Goal: Task Accomplishment & Management: Complete application form

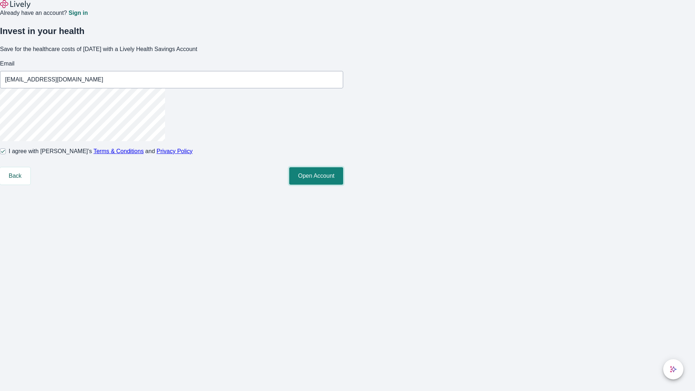
click at [343, 185] on button "Open Account" at bounding box center [316, 175] width 54 height 17
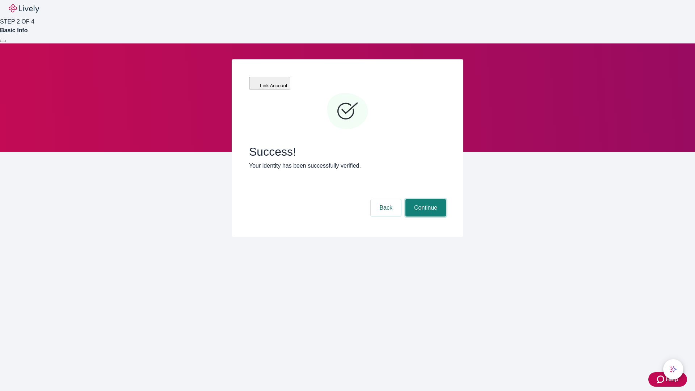
click at [425, 199] on button "Continue" at bounding box center [426, 207] width 41 height 17
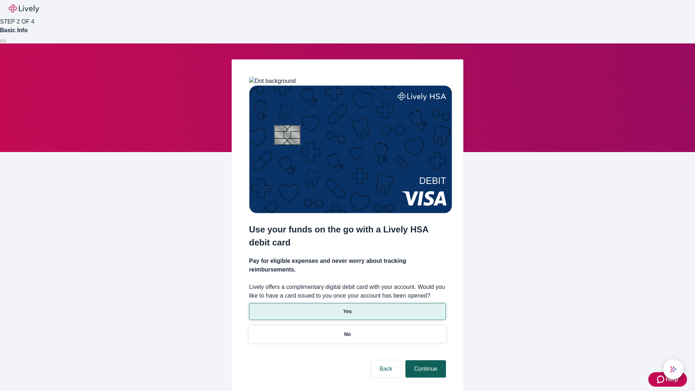
click at [347, 331] on p "No" at bounding box center [347, 335] width 7 height 8
click at [425, 360] on button "Continue" at bounding box center [426, 368] width 41 height 17
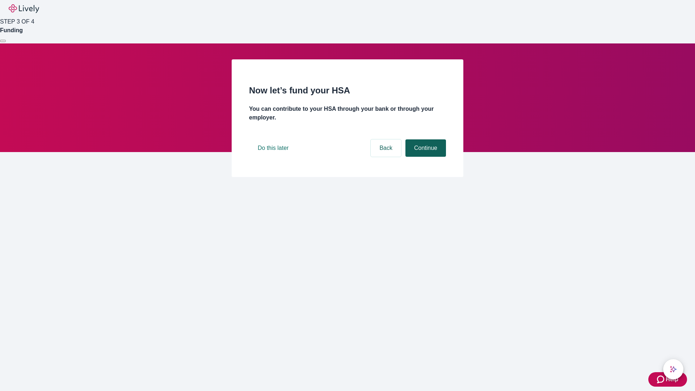
click at [425, 157] on button "Continue" at bounding box center [426, 147] width 41 height 17
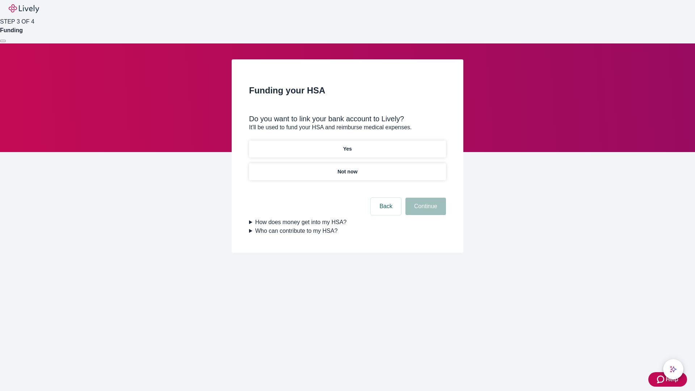
click at [347, 145] on p "Yes" at bounding box center [347, 149] width 9 height 8
click at [425, 198] on button "Continue" at bounding box center [426, 206] width 41 height 17
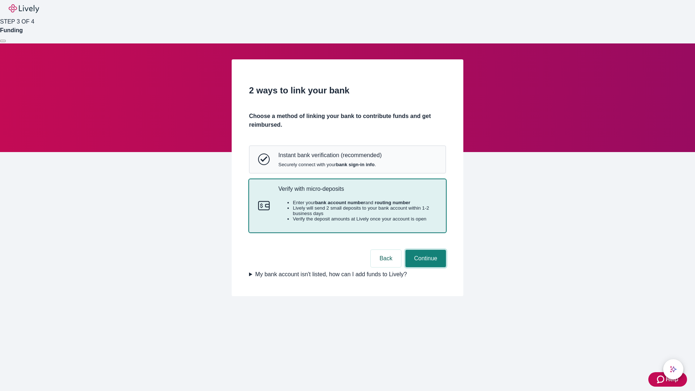
click at [425, 267] on button "Continue" at bounding box center [426, 258] width 41 height 17
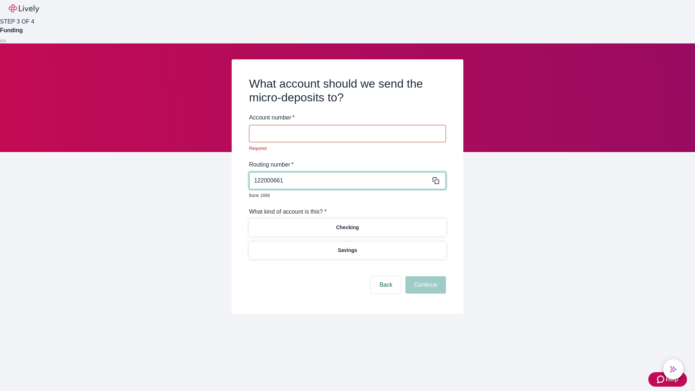
type input "122000661"
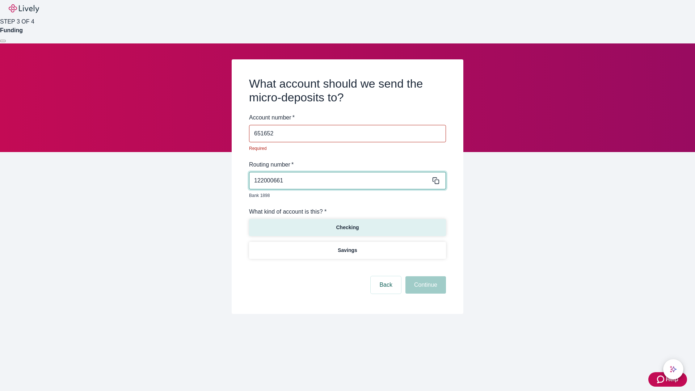
type input "651652"
click at [347, 224] on p "Checking" at bounding box center [347, 228] width 23 height 8
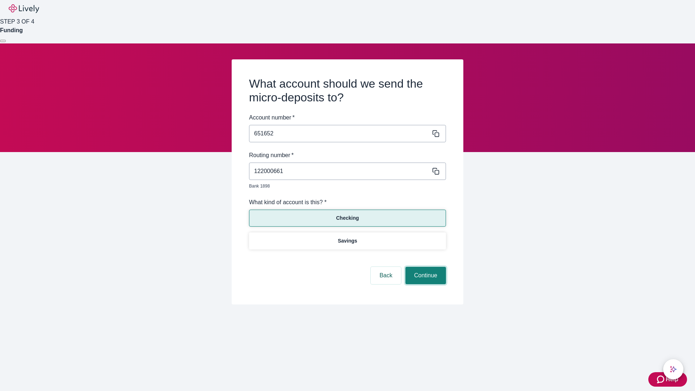
click at [425, 267] on button "Continue" at bounding box center [426, 275] width 41 height 17
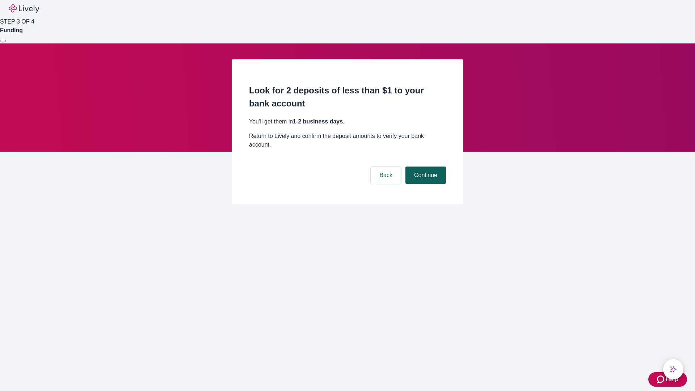
click at [425, 167] on button "Continue" at bounding box center [426, 175] width 41 height 17
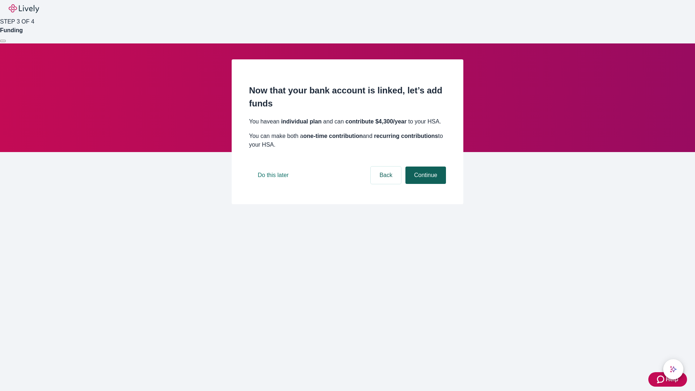
click at [425, 184] on button "Continue" at bounding box center [426, 175] width 41 height 17
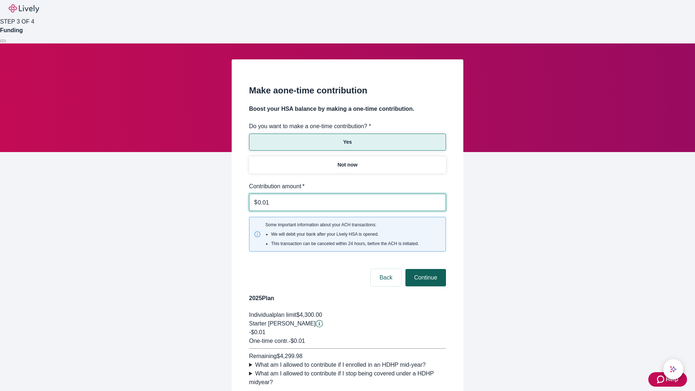
type input "0.01"
click at [425, 269] on button "Continue" at bounding box center [426, 277] width 41 height 17
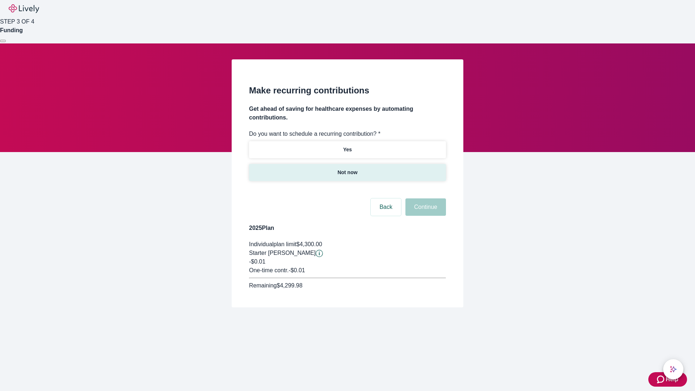
click at [347, 169] on p "Not now" at bounding box center [348, 173] width 20 height 8
click at [425, 198] on button "Continue" at bounding box center [426, 206] width 41 height 17
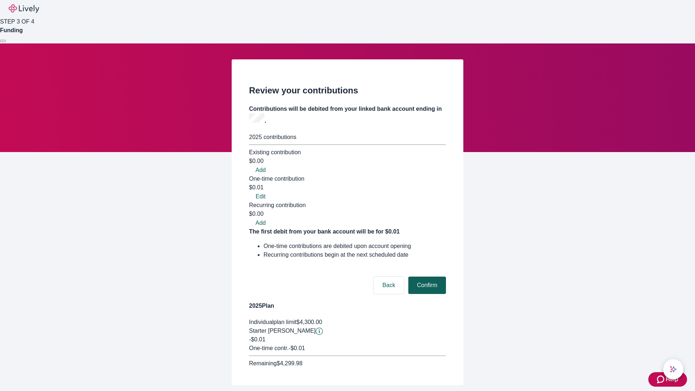
click at [426, 277] on button "Confirm" at bounding box center [427, 285] width 38 height 17
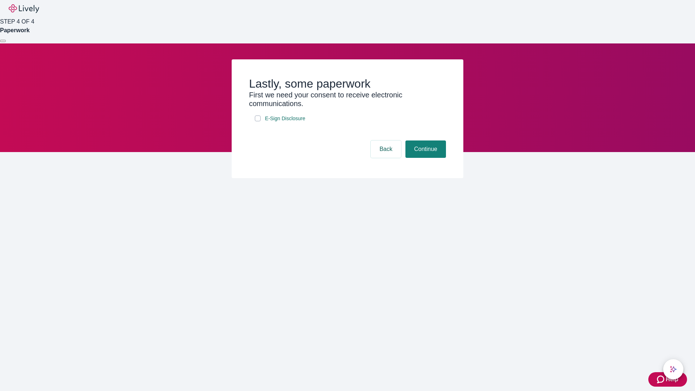
click at [258, 121] on input "E-Sign Disclosure" at bounding box center [258, 119] width 6 height 6
checkbox input "true"
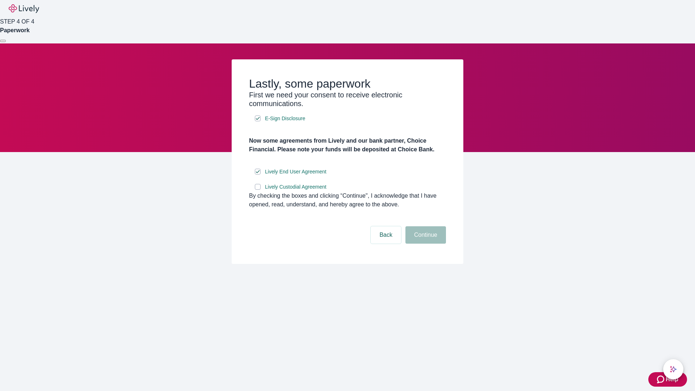
click at [258, 190] on input "Lively Custodial Agreement" at bounding box center [258, 187] width 6 height 6
checkbox input "true"
click at [425, 244] on button "Continue" at bounding box center [426, 234] width 41 height 17
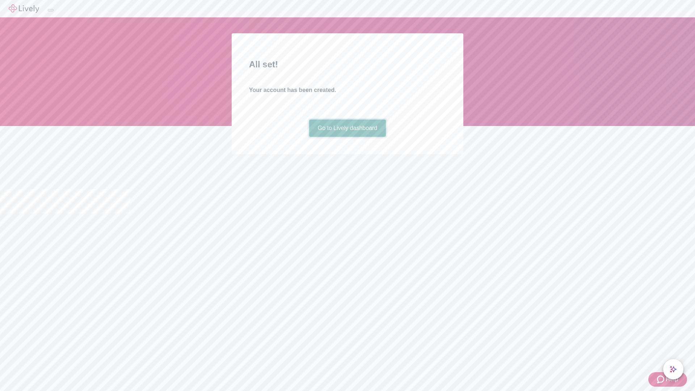
click at [347, 137] on link "Go to Lively dashboard" at bounding box center [347, 128] width 77 height 17
